Goal: Task Accomplishment & Management: Manage account settings

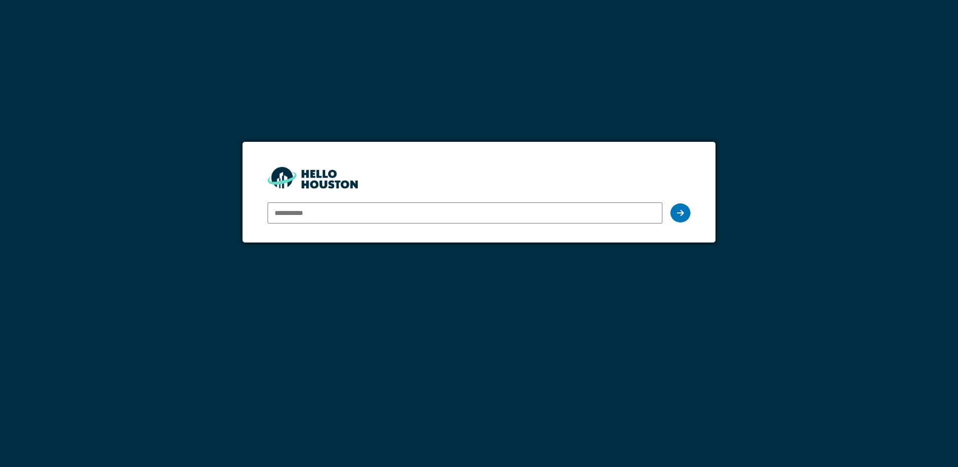
click at [280, 208] on input "email" at bounding box center [465, 212] width 394 height 21
type input "*"
click at [299, 210] on input "*" at bounding box center [465, 212] width 394 height 21
drag, startPoint x: 275, startPoint y: 214, endPoint x: 294, endPoint y: 212, distance: 18.7
click at [294, 212] on input "*" at bounding box center [465, 212] width 394 height 21
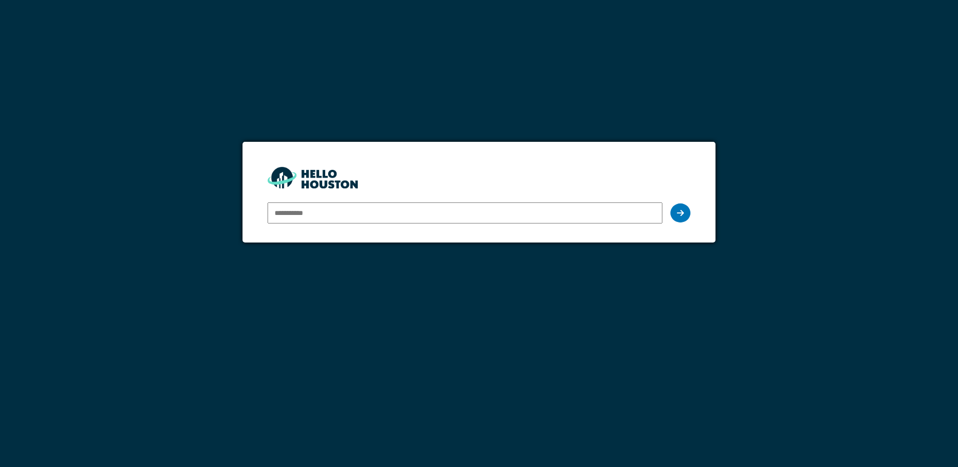
click at [301, 216] on input "email" at bounding box center [465, 212] width 394 height 21
click at [316, 212] on input "email" at bounding box center [465, 212] width 394 height 21
type input "*"
type input "**"
